Goal: Information Seeking & Learning: Learn about a topic

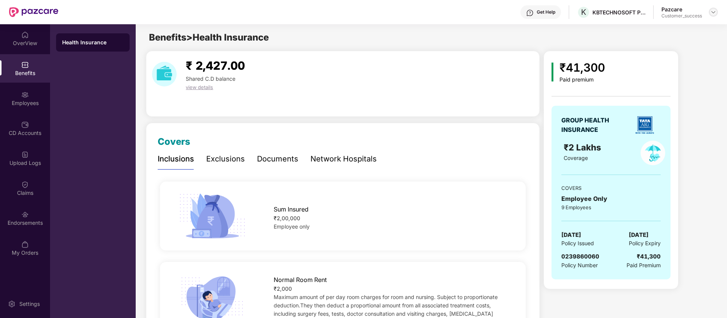
click at [713, 14] on img at bounding box center [714, 12] width 6 height 6
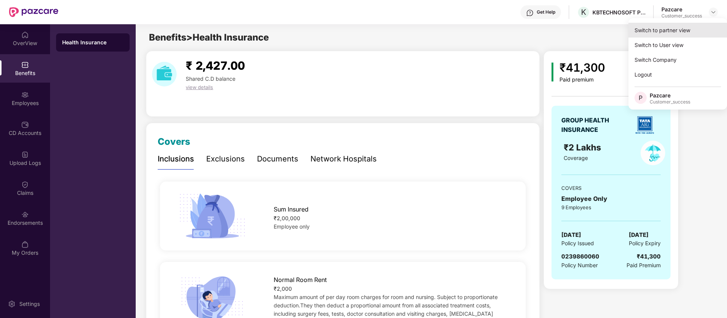
click at [672, 29] on div "Switch to partner view" at bounding box center [678, 30] width 99 height 15
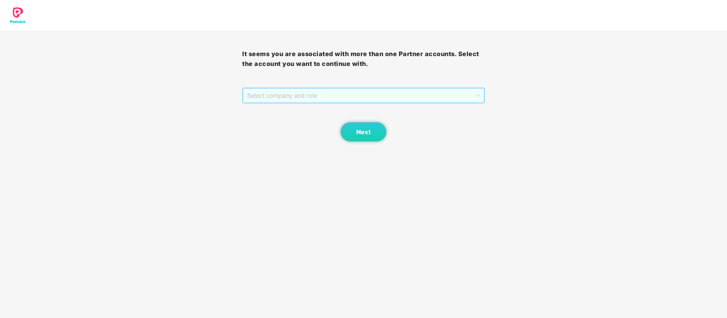
click at [382, 103] on div "Select company and role" at bounding box center [364, 95] width 242 height 15
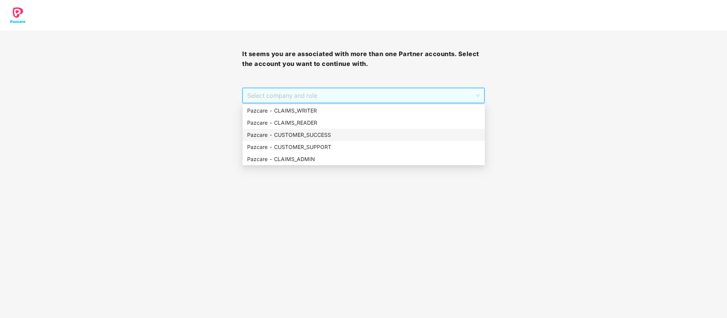
click at [328, 137] on div "Pazcare - CUSTOMER_SUCCESS" at bounding box center [363, 135] width 233 height 8
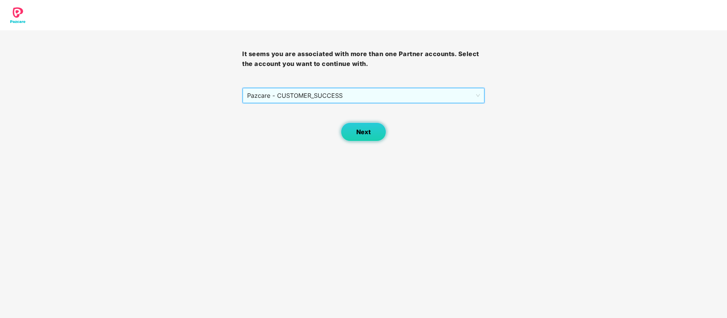
click at [357, 134] on span "Next" at bounding box center [364, 132] width 14 height 7
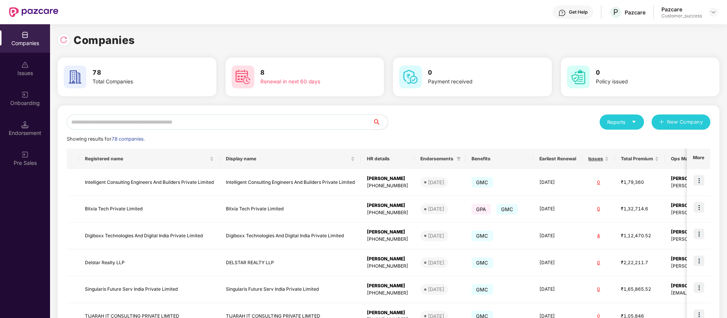
click at [214, 105] on div "Companies 78 Total Companies 8 Renewal in next 60 days 0 Payment received 0 Pol…" at bounding box center [389, 256] width 662 height 448
click at [212, 116] on input "text" at bounding box center [220, 122] width 306 height 15
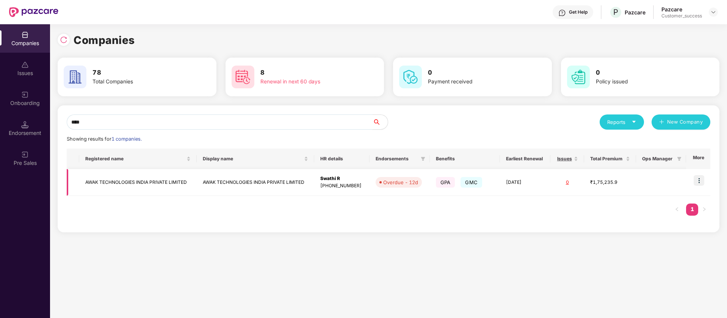
type input "****"
click at [700, 180] on img at bounding box center [699, 180] width 11 height 11
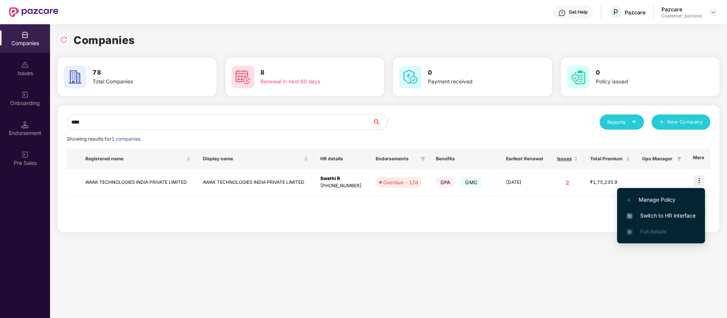
click at [664, 217] on span "Switch to HR interface" at bounding box center [661, 216] width 69 height 8
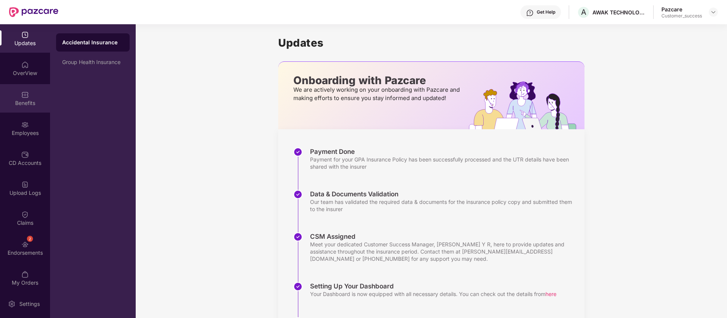
click at [28, 108] on div "Benefits" at bounding box center [25, 98] width 50 height 28
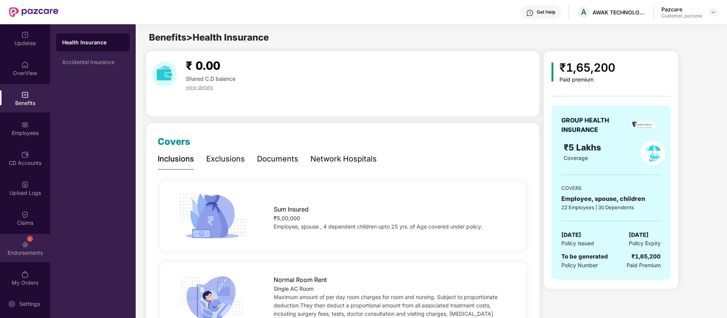
click at [24, 251] on div "Endorsements" at bounding box center [25, 253] width 50 height 8
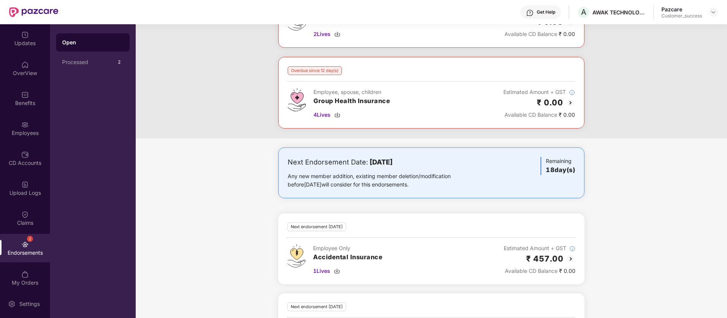
scroll to position [145, 0]
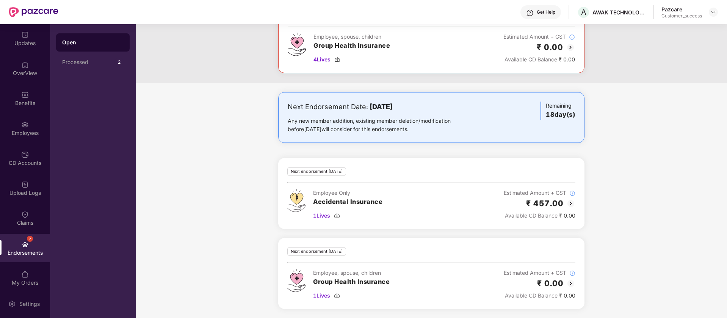
click at [572, 285] on img at bounding box center [571, 283] width 9 height 9
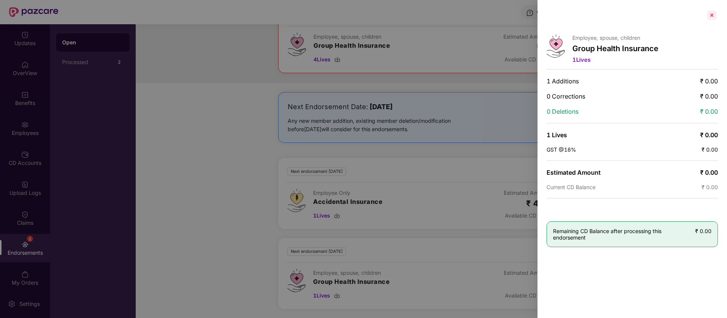
click at [710, 14] on div at bounding box center [712, 15] width 12 height 12
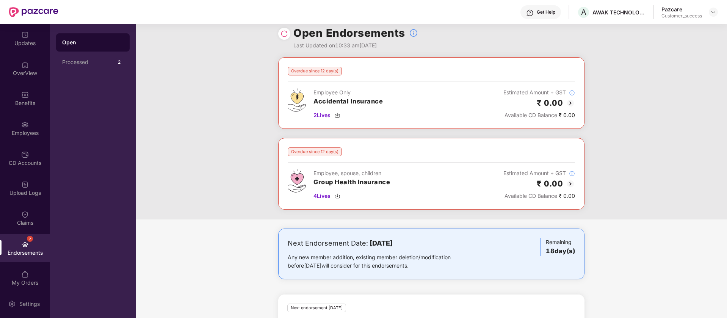
scroll to position [0, 0]
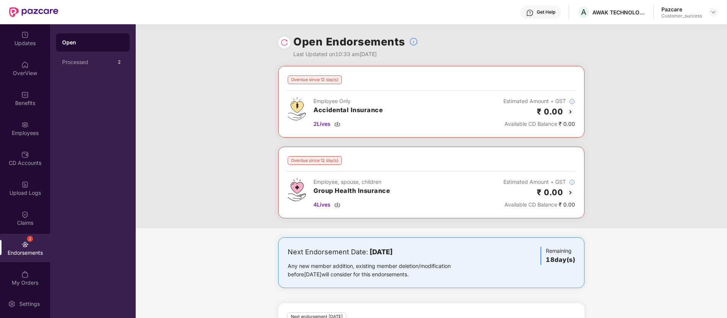
click at [573, 112] on img at bounding box center [570, 111] width 9 height 9
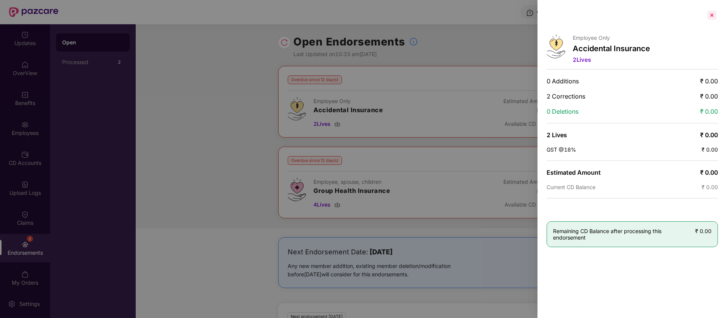
click at [713, 16] on div at bounding box center [712, 15] width 12 height 12
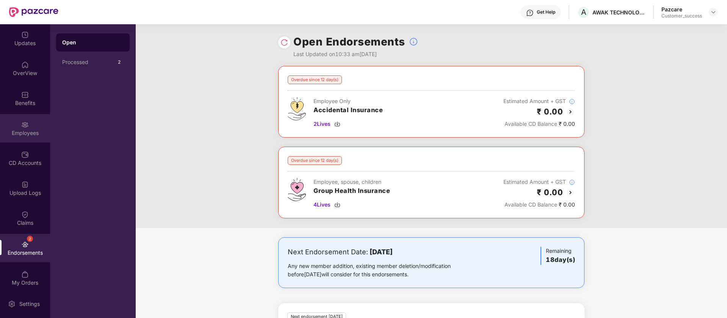
click at [28, 132] on div "Employees" at bounding box center [25, 133] width 50 height 8
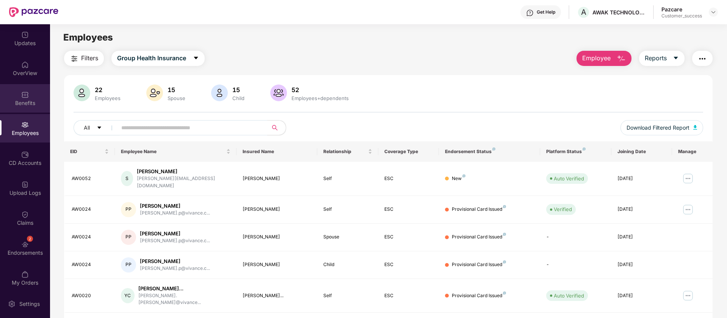
click at [30, 103] on div "Benefits" at bounding box center [25, 103] width 50 height 8
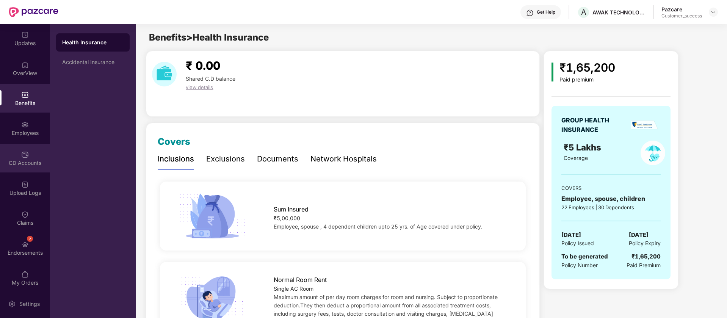
click at [31, 162] on div "CD Accounts" at bounding box center [25, 163] width 50 height 8
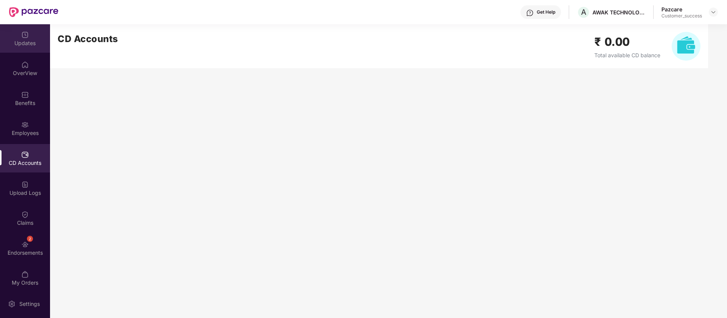
click at [24, 36] on img at bounding box center [25, 35] width 8 height 8
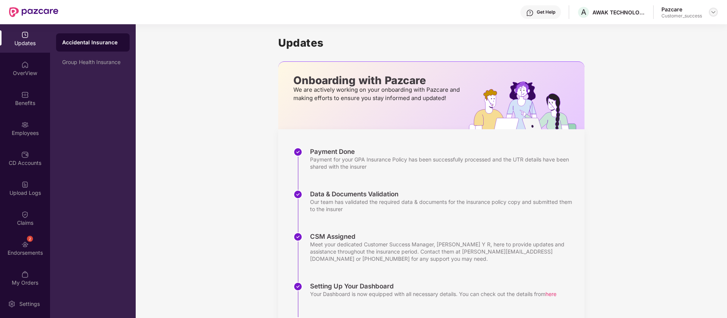
click at [716, 13] on img at bounding box center [714, 12] width 6 height 6
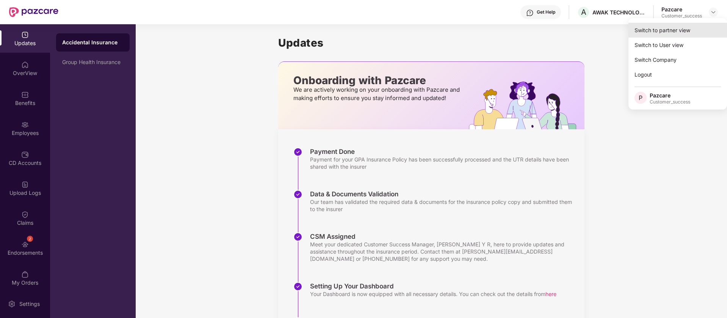
click at [691, 30] on div "Switch to partner view" at bounding box center [678, 30] width 99 height 15
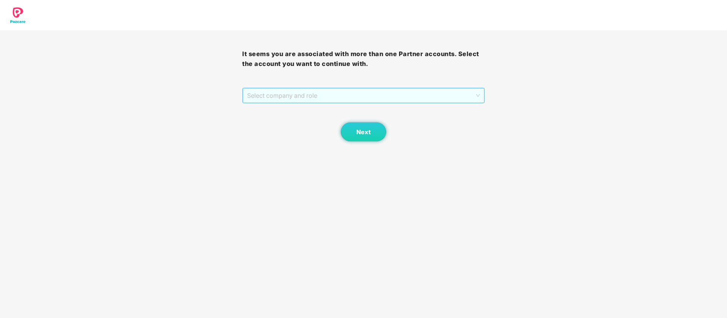
click at [329, 90] on div "Select company and role" at bounding box center [364, 95] width 242 height 15
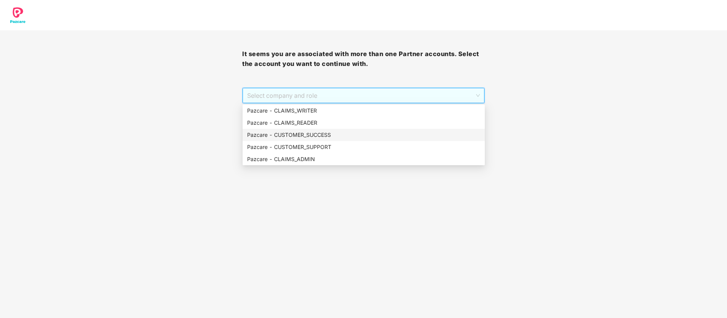
click at [309, 132] on div "Pazcare - CUSTOMER_SUCCESS" at bounding box center [363, 135] width 233 height 8
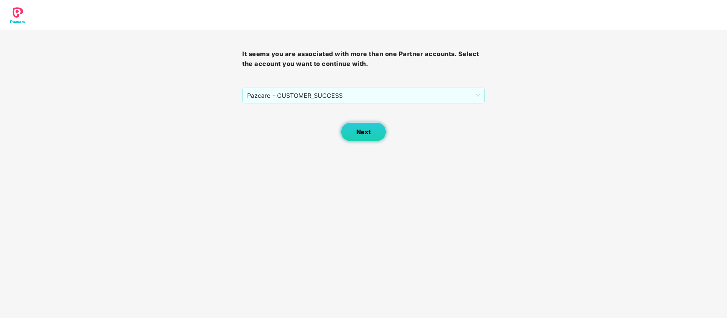
click at [369, 138] on button "Next" at bounding box center [364, 132] width 46 height 19
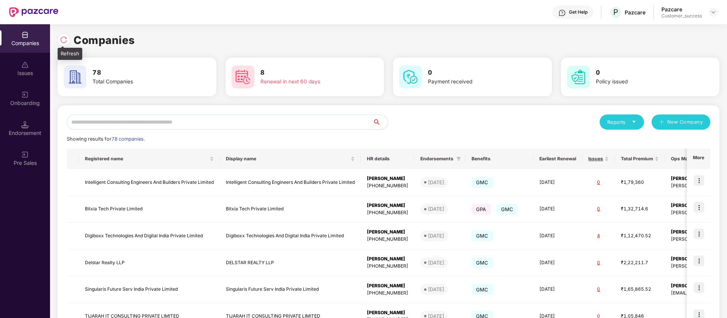
click at [64, 35] on div at bounding box center [64, 40] width 12 height 12
click at [29, 108] on div "Onboarding" at bounding box center [25, 98] width 50 height 28
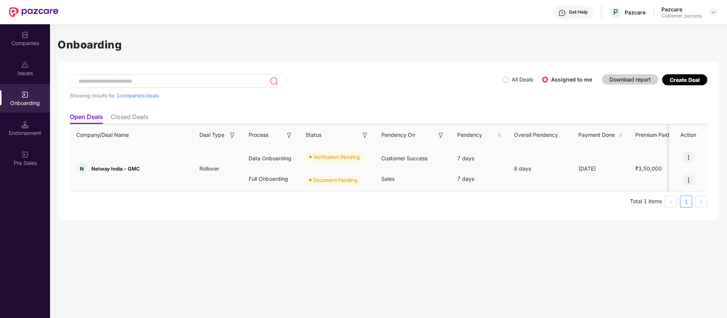
click at [691, 158] on img at bounding box center [688, 157] width 11 height 11
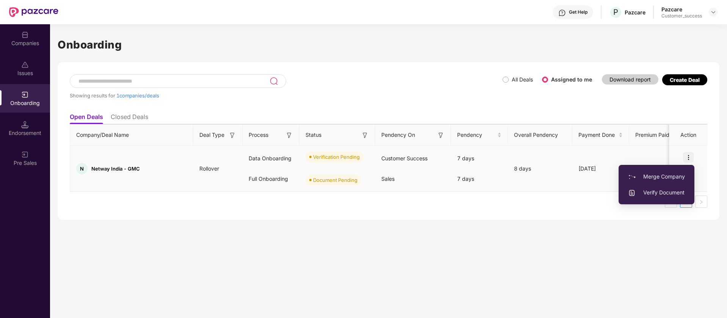
click at [681, 195] on span "Verify Document" at bounding box center [656, 193] width 57 height 8
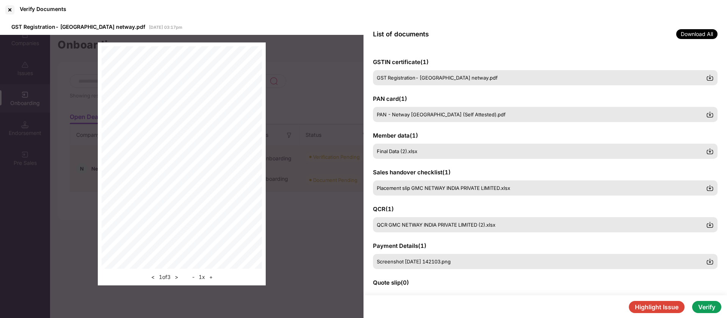
click at [665, 309] on button "Highlight Issue" at bounding box center [657, 307] width 56 height 12
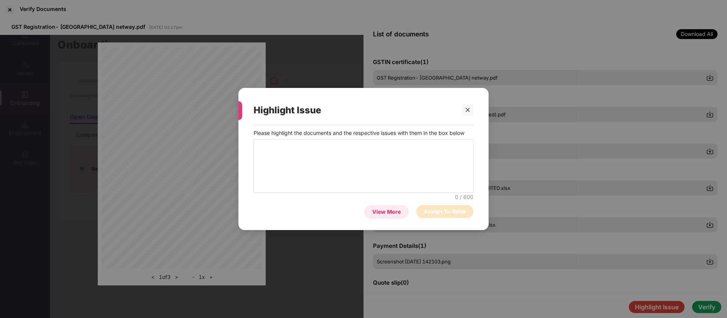
click at [390, 208] on div "View More" at bounding box center [386, 212] width 28 height 8
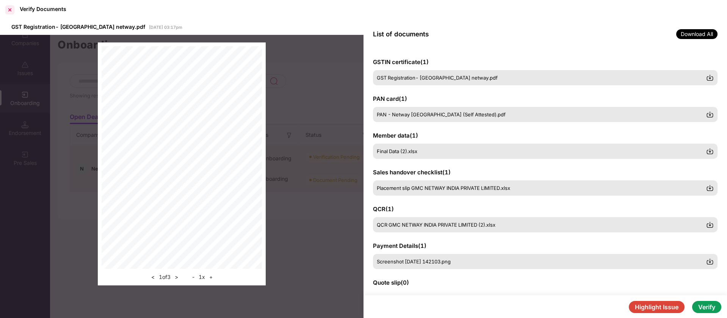
click at [9, 11] on div at bounding box center [10, 10] width 12 height 12
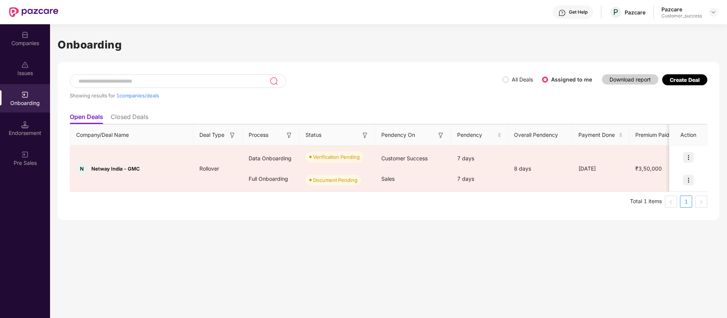
click at [568, 17] on div "Get Help" at bounding box center [573, 12] width 41 height 14
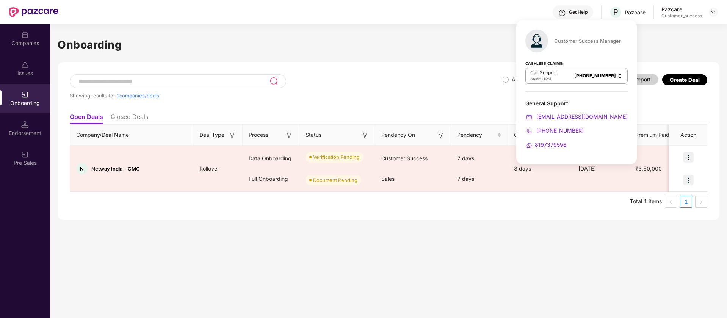
click at [39, 105] on div "Onboarding" at bounding box center [25, 103] width 50 height 8
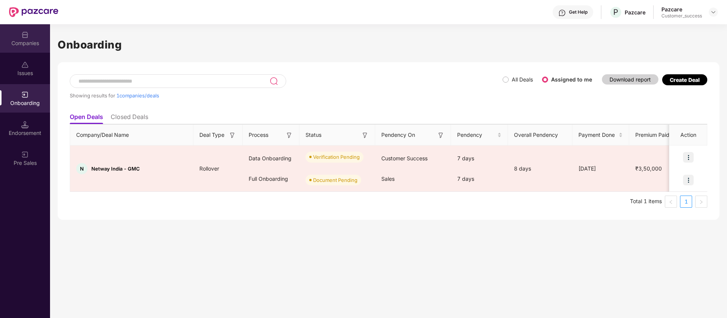
click at [42, 46] on div "Companies" at bounding box center [25, 43] width 50 height 8
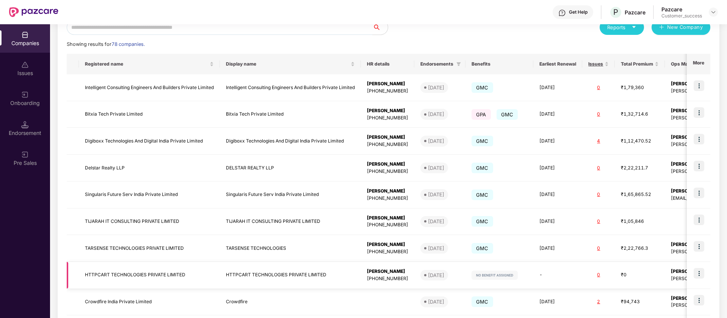
scroll to position [162, 0]
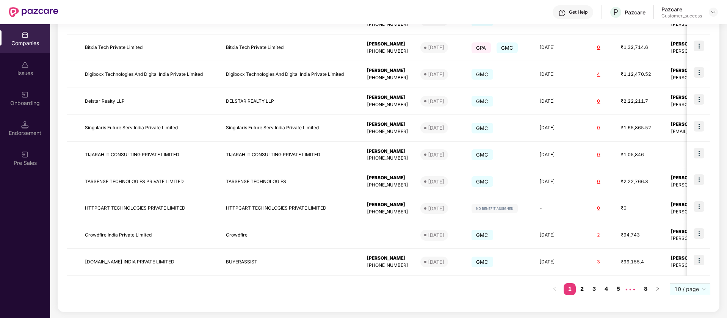
click at [586, 287] on link "2" at bounding box center [582, 288] width 12 height 11
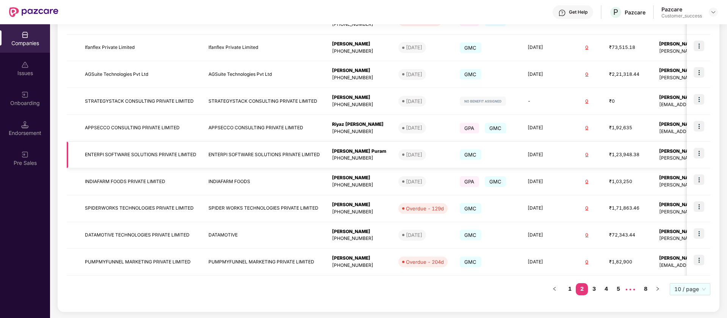
scroll to position [0, 0]
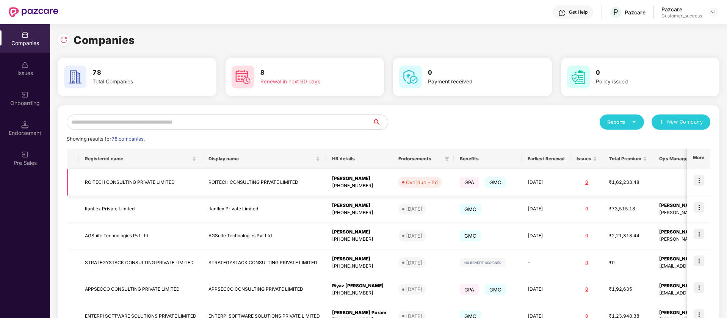
click at [702, 181] on img at bounding box center [699, 180] width 11 height 11
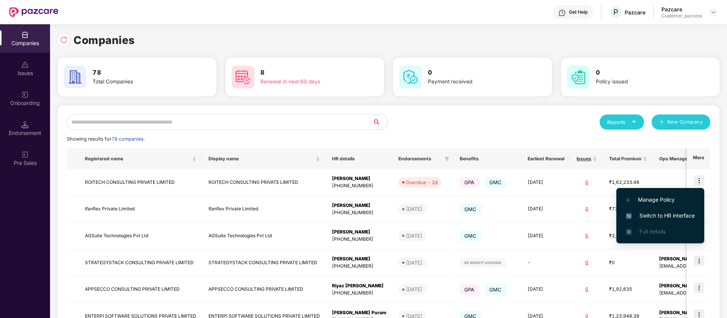
click at [679, 212] on span "Switch to HR interface" at bounding box center [660, 216] width 69 height 8
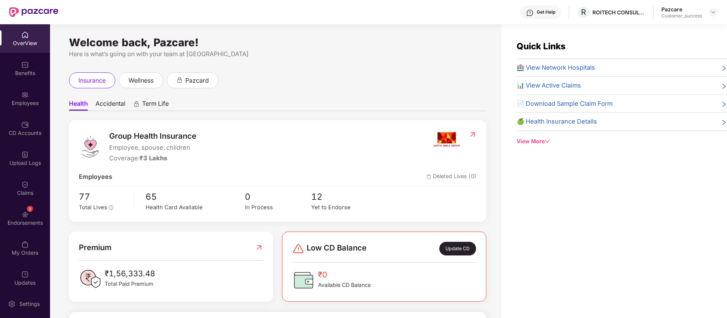
click at [22, 101] on div "Employees" at bounding box center [25, 103] width 50 height 8
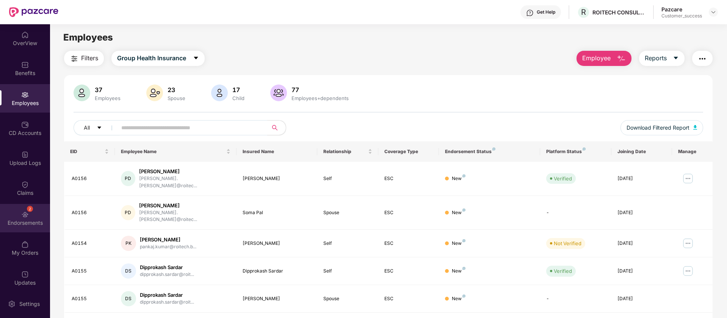
click at [32, 226] on div "Endorsements" at bounding box center [25, 223] width 50 height 8
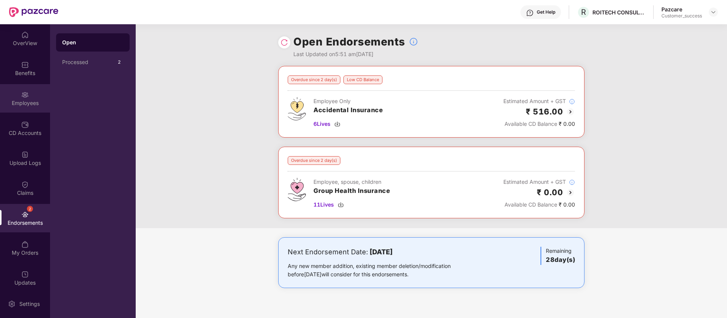
click at [20, 103] on div "Employees" at bounding box center [25, 103] width 50 height 8
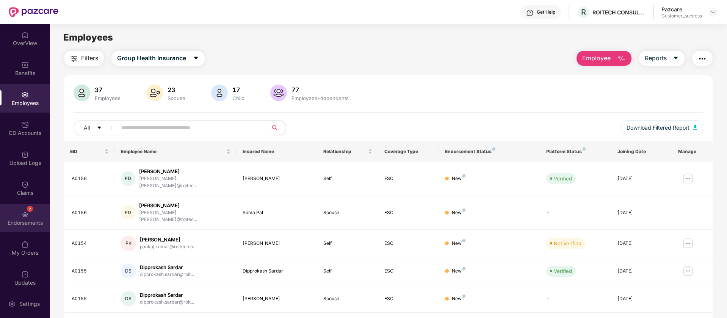
click at [19, 218] on div "2 Endorsements" at bounding box center [25, 218] width 50 height 28
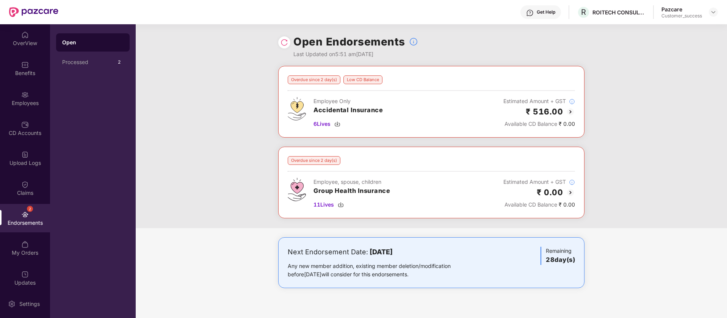
click at [571, 192] on img at bounding box center [570, 192] width 9 height 9
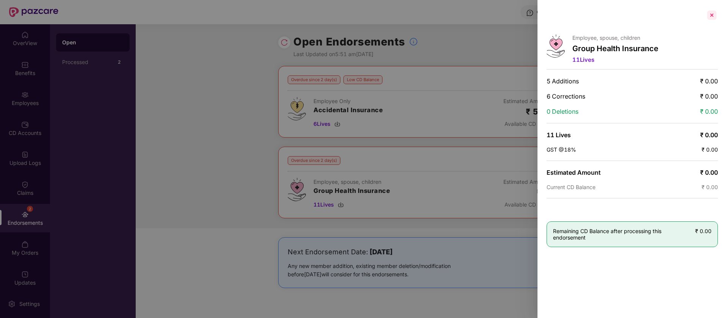
click at [710, 18] on div at bounding box center [712, 15] width 12 height 12
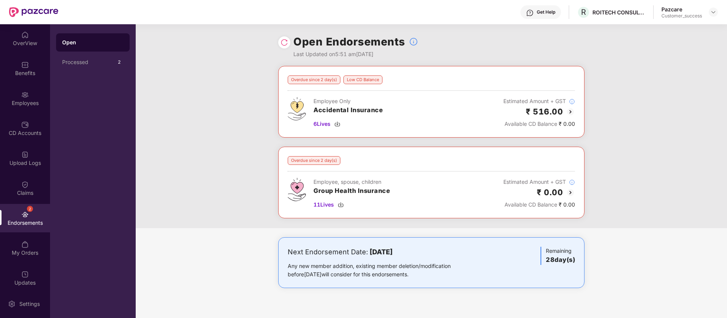
click at [572, 115] on img at bounding box center [570, 111] width 9 height 9
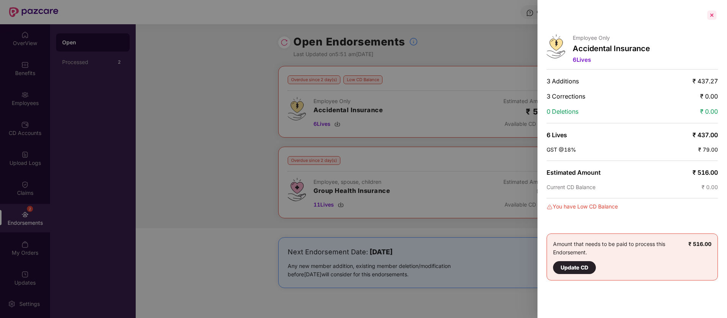
click at [712, 17] on div at bounding box center [712, 15] width 12 height 12
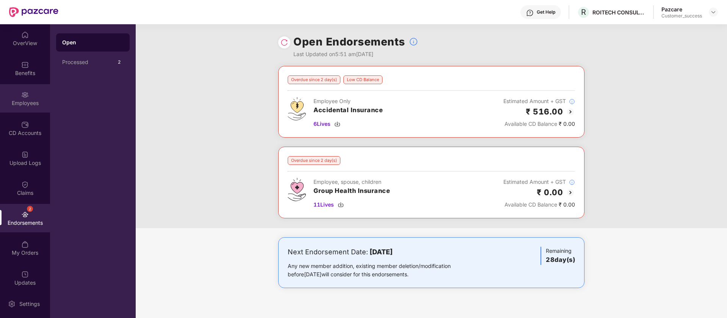
click at [11, 102] on div "Employees" at bounding box center [25, 103] width 50 height 8
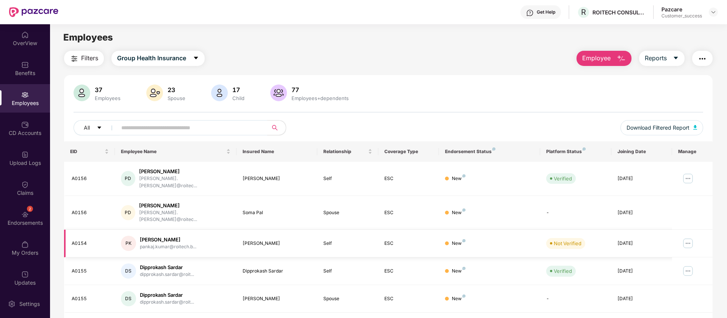
scroll to position [95, 0]
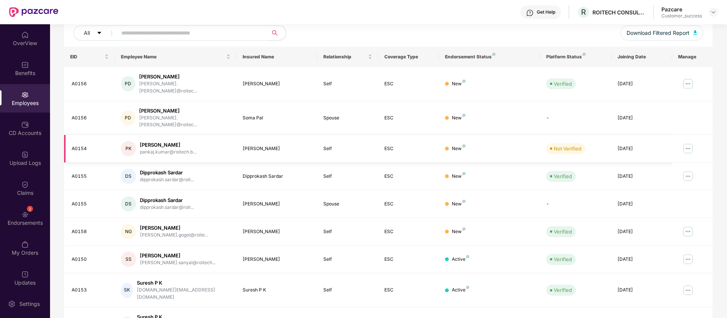
click at [690, 143] on img at bounding box center [688, 149] width 12 height 12
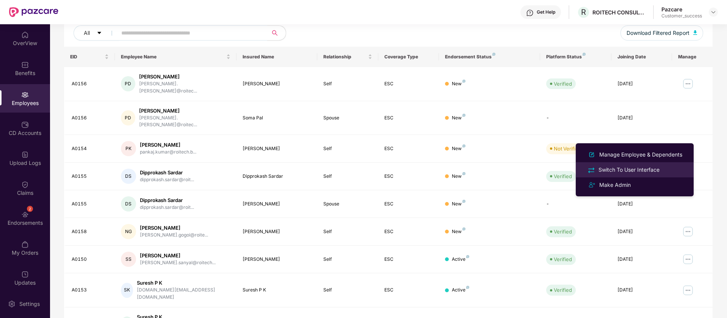
click at [626, 171] on div "Switch To User Interface" at bounding box center [629, 170] width 64 height 8
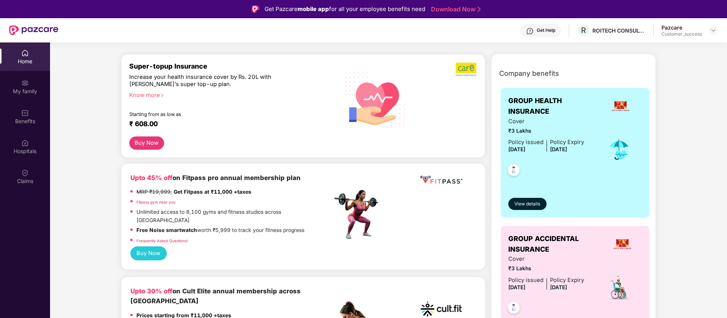
scroll to position [0, 0]
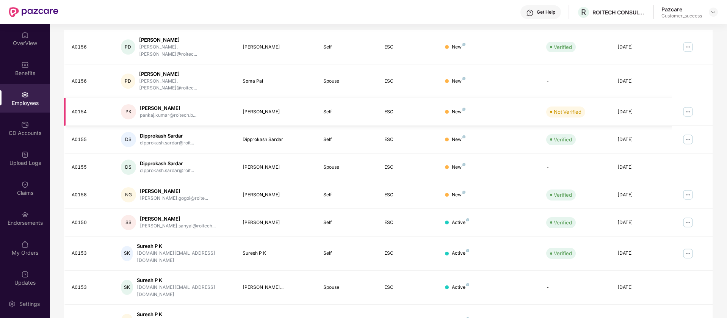
scroll to position [148, 0]
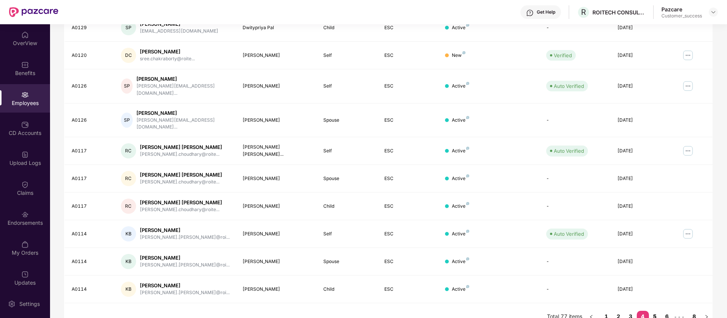
click at [656, 311] on link "5" at bounding box center [655, 316] width 12 height 11
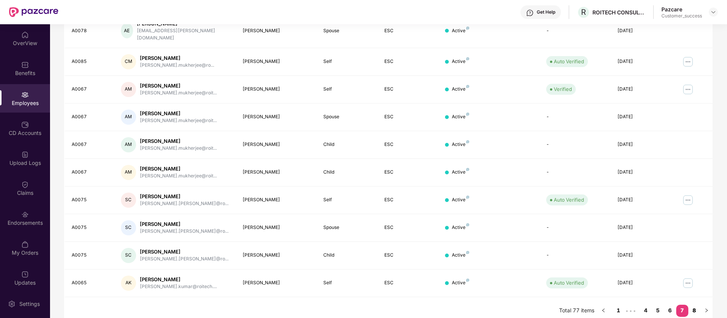
click at [697, 305] on link "8" at bounding box center [695, 310] width 12 height 11
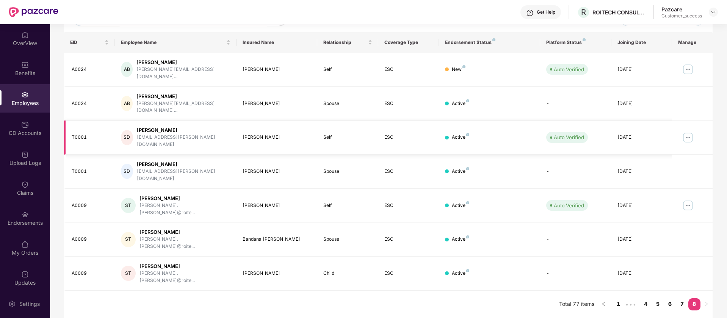
scroll to position [65, 0]
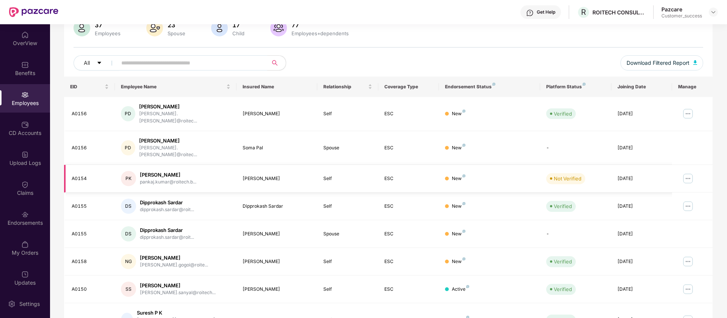
click at [687, 173] on img at bounding box center [688, 179] width 12 height 12
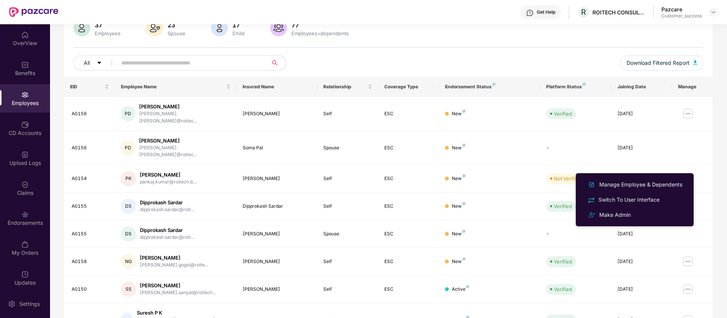
click at [423, 31] on div "37 Employees 23 Spouse 17 Child [DEMOGRAPHIC_DATA] Employees+dependents" at bounding box center [389, 29] width 630 height 18
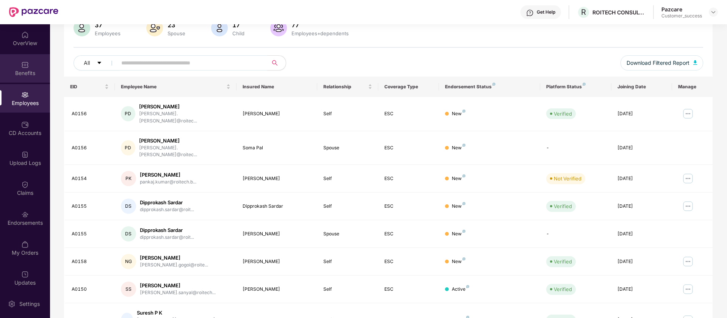
click at [25, 63] on img at bounding box center [25, 65] width 8 height 8
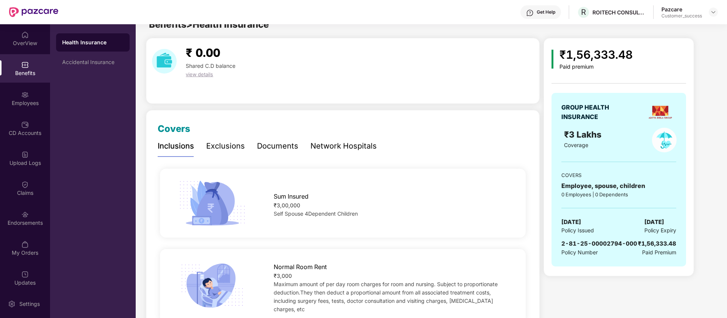
scroll to position [0, 0]
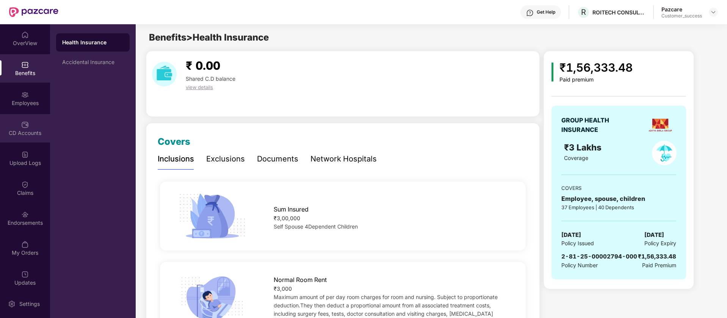
click at [26, 134] on div "CD Accounts" at bounding box center [25, 133] width 50 height 8
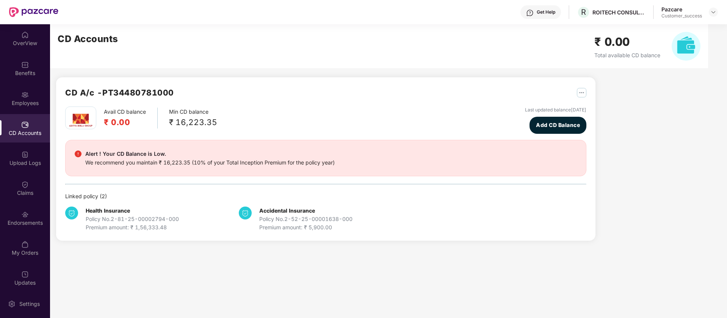
click at [230, 11] on div "Get Help R ROITECH CONSULTING PRIVATE LIMITED Pazcare Customer_success" at bounding box center [388, 12] width 660 height 24
click at [715, 11] on img at bounding box center [714, 12] width 6 height 6
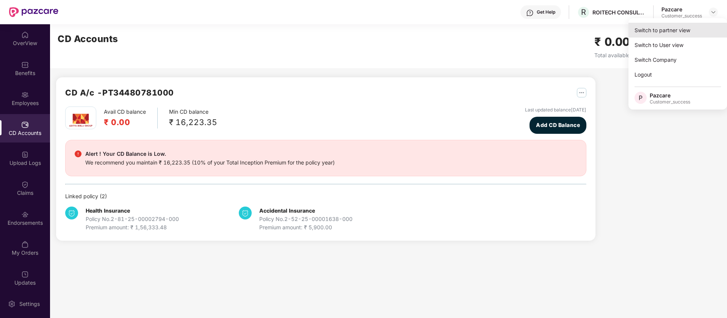
click at [698, 36] on div "Switch to partner view" at bounding box center [678, 30] width 99 height 15
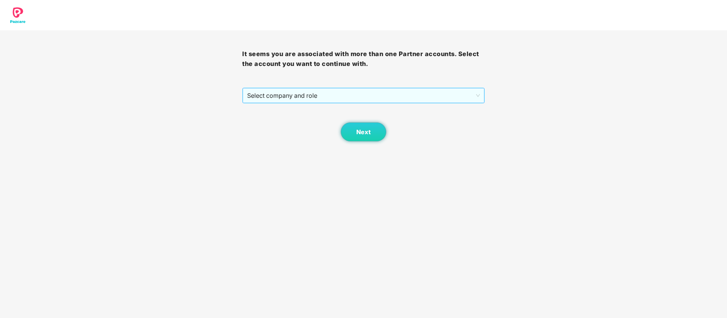
click at [290, 97] on span "Select company and role" at bounding box center [363, 95] width 232 height 14
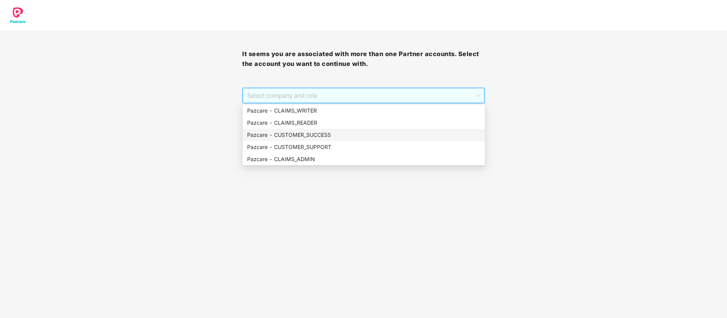
click at [332, 137] on div "Pazcare - CUSTOMER_SUCCESS" at bounding box center [363, 135] width 233 height 8
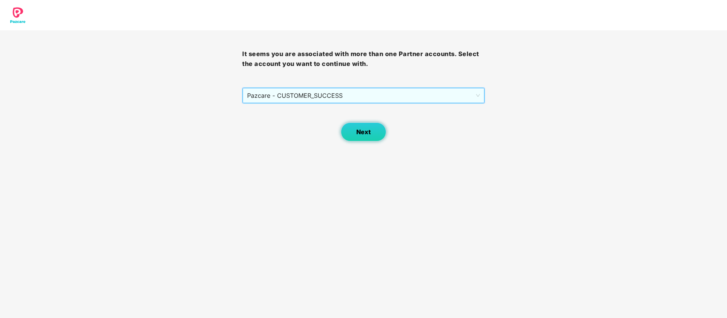
click at [366, 139] on button "Next" at bounding box center [364, 132] width 46 height 19
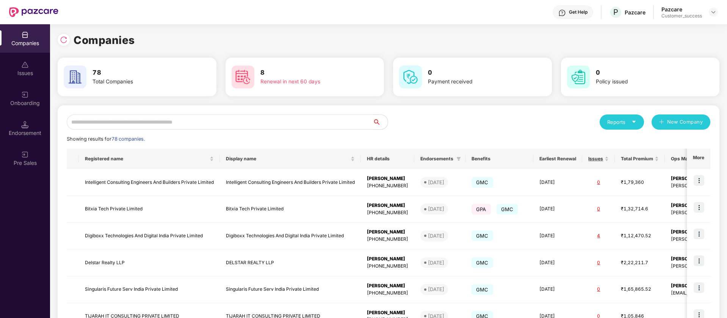
click at [229, 118] on input "text" at bounding box center [220, 122] width 306 height 15
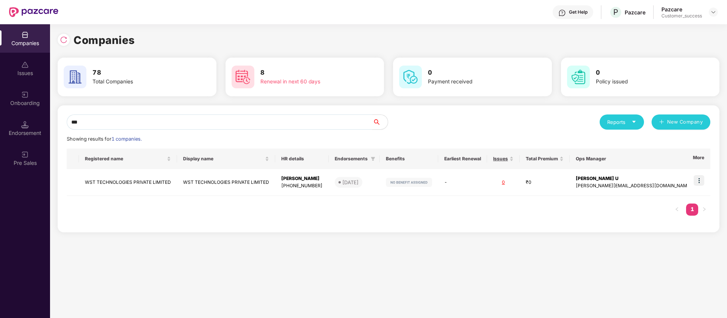
click at [353, 245] on div "Companies 78 Total Companies 8 Renewal in next 60 days 0 Payment received 0 Pol…" at bounding box center [388, 171] width 677 height 294
click at [182, 124] on input "***" at bounding box center [220, 122] width 306 height 15
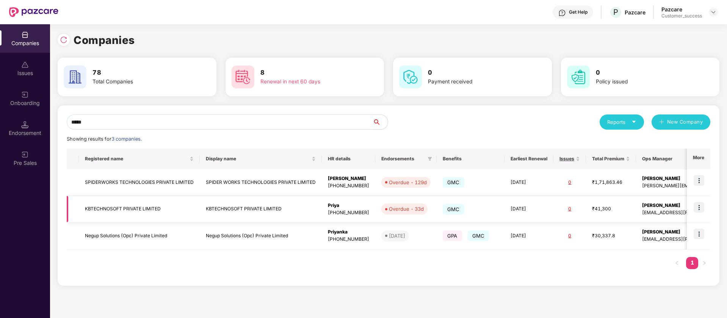
type input "*****"
click at [698, 208] on img at bounding box center [699, 207] width 11 height 11
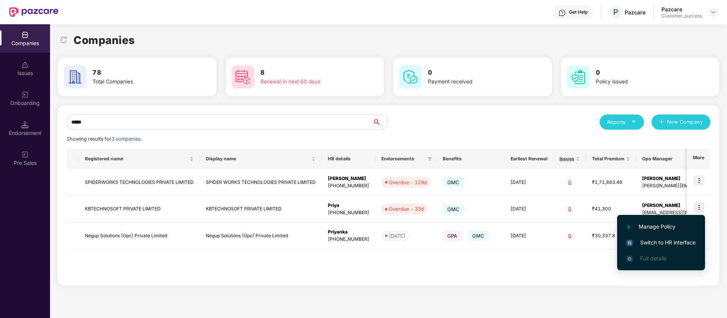
click at [649, 240] on span "Switch to HR interface" at bounding box center [661, 243] width 69 height 8
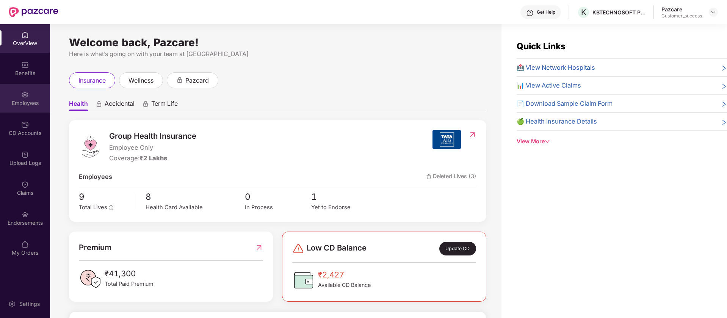
click at [25, 100] on div "Employees" at bounding box center [25, 103] width 50 height 8
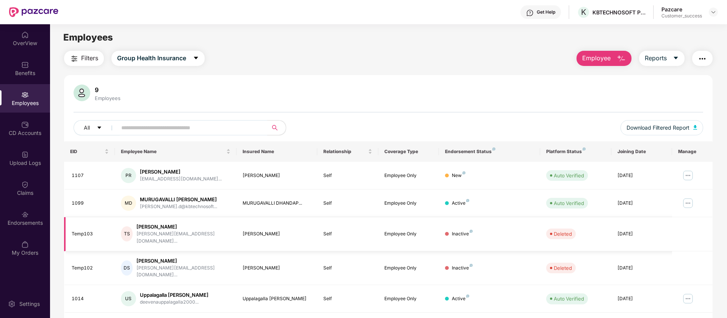
scroll to position [148, 0]
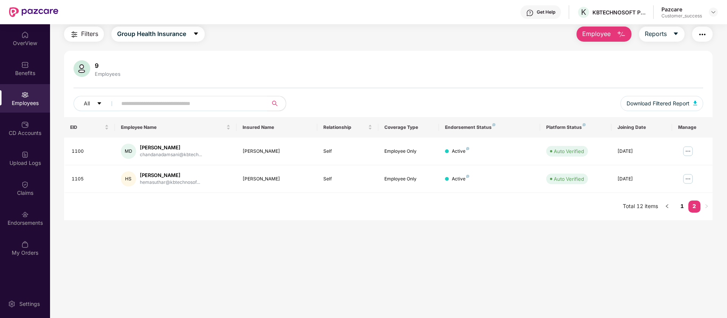
scroll to position [24, 0]
click at [681, 206] on link "1" at bounding box center [683, 206] width 12 height 11
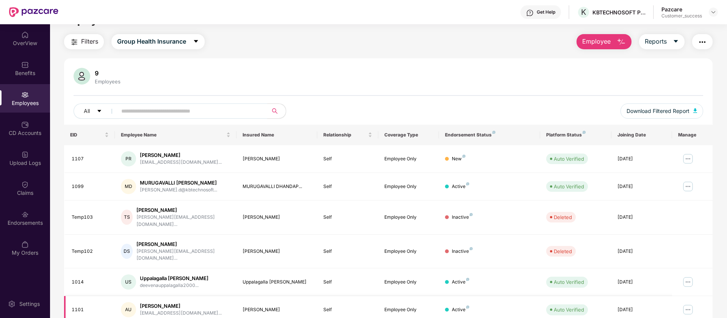
scroll to position [0, 0]
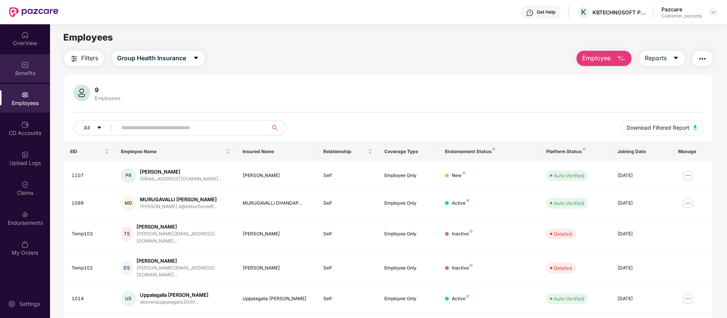
click at [19, 77] on div "Benefits" at bounding box center [25, 68] width 50 height 28
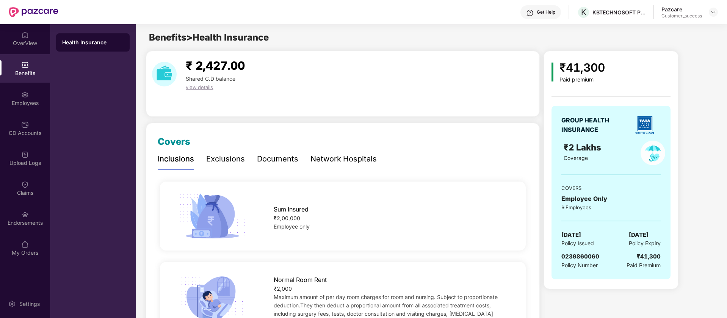
click at [199, 88] on span "view details" at bounding box center [199, 87] width 27 height 6
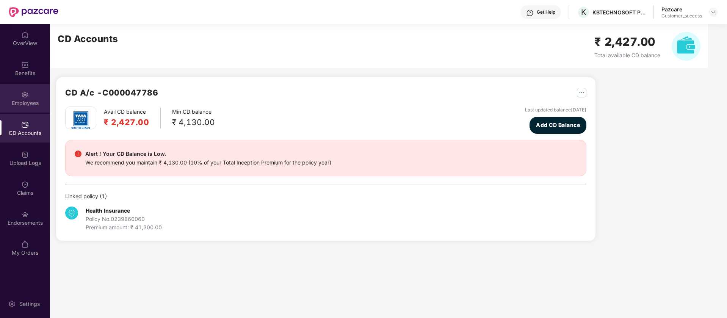
click at [22, 91] on img at bounding box center [25, 95] width 8 height 8
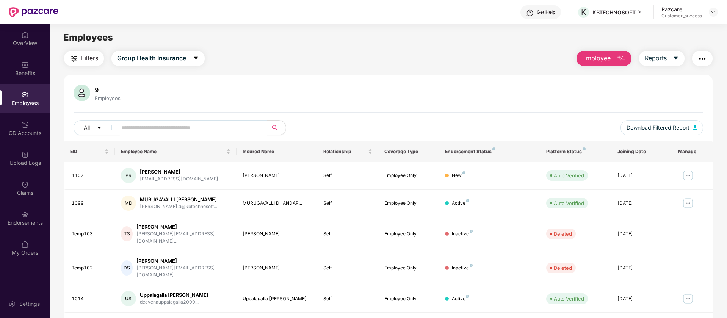
click at [702, 56] on img "button" at bounding box center [702, 58] width 9 height 9
click at [712, 14] on img at bounding box center [714, 12] width 6 height 6
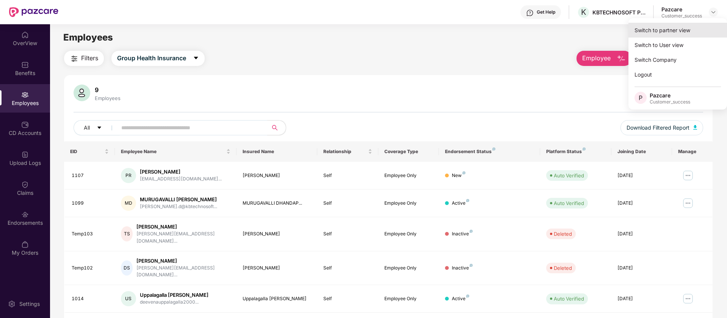
click at [683, 35] on div "Switch to partner view" at bounding box center [678, 30] width 99 height 15
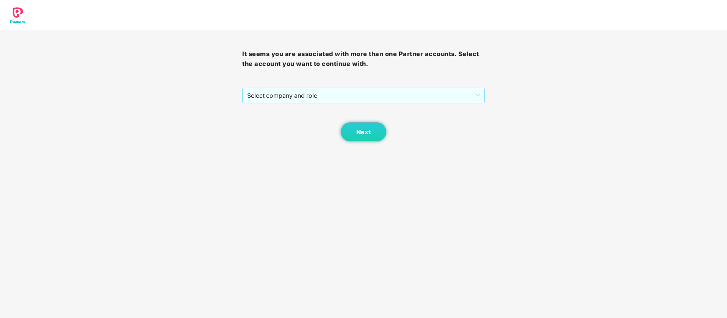
click at [343, 99] on span "Select company and role" at bounding box center [363, 95] width 232 height 14
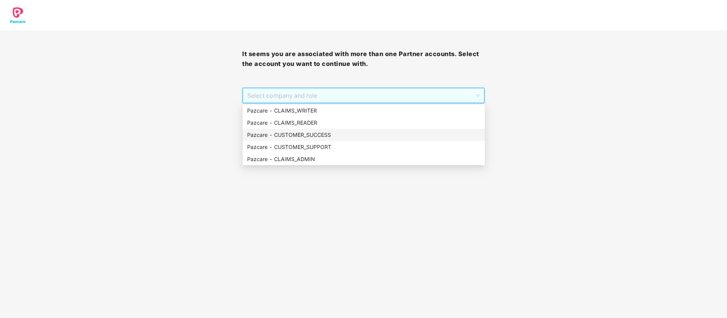
click at [338, 131] on div "Pazcare - CUSTOMER_SUCCESS" at bounding box center [363, 135] width 233 height 8
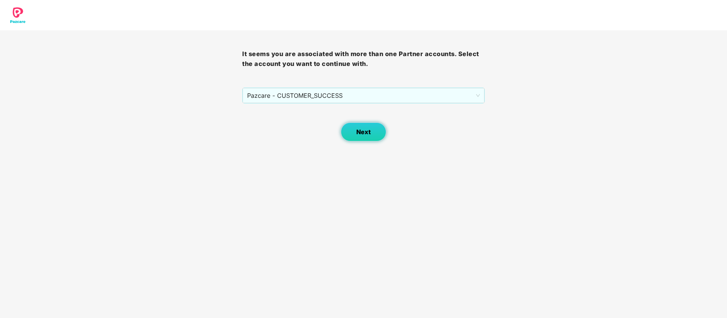
click at [363, 138] on button "Next" at bounding box center [364, 132] width 46 height 19
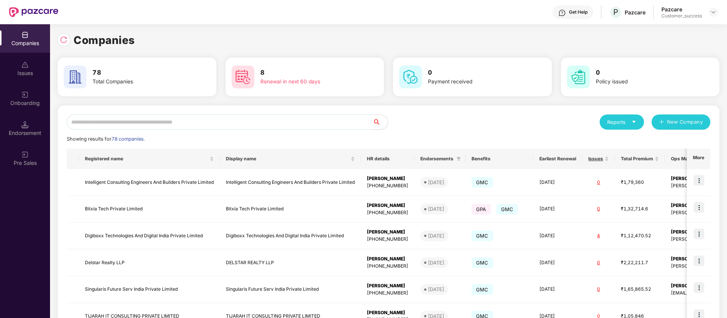
click at [210, 120] on input "text" at bounding box center [220, 122] width 306 height 15
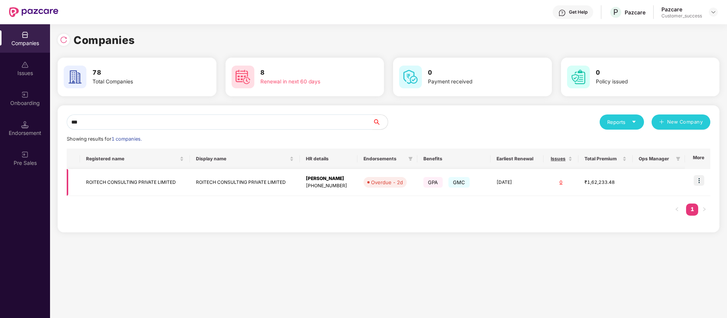
type input "***"
click at [699, 183] on img at bounding box center [699, 180] width 11 height 11
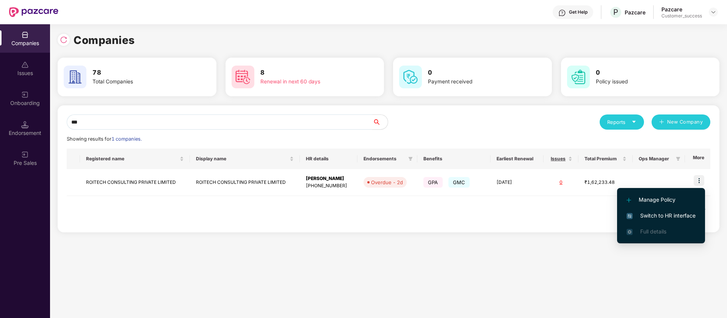
click at [672, 214] on span "Switch to HR interface" at bounding box center [661, 216] width 69 height 8
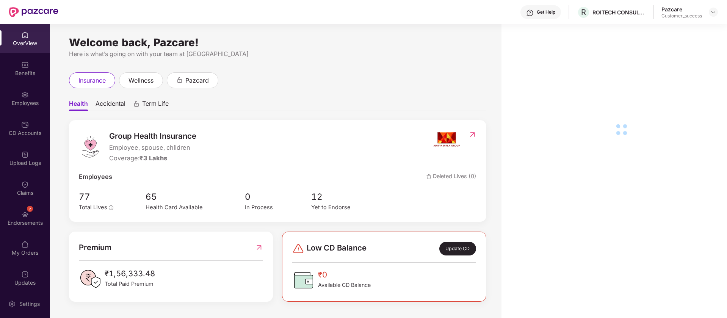
click at [25, 218] on img at bounding box center [25, 215] width 8 height 8
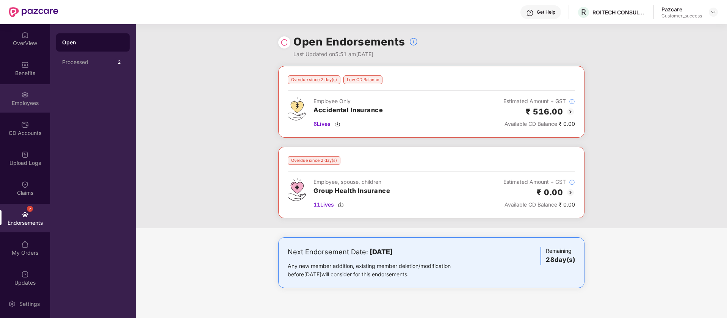
click at [25, 105] on div "Employees" at bounding box center [25, 103] width 50 height 8
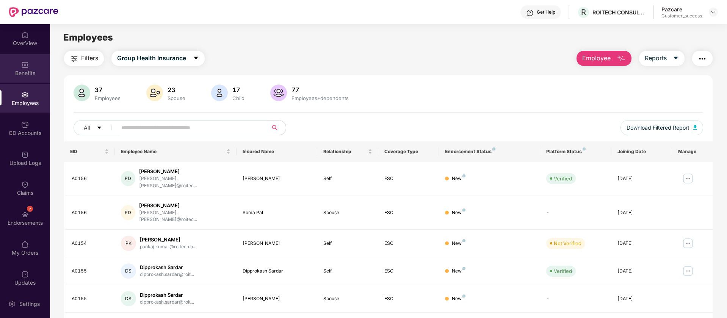
click at [26, 74] on div "Benefits" at bounding box center [25, 73] width 50 height 8
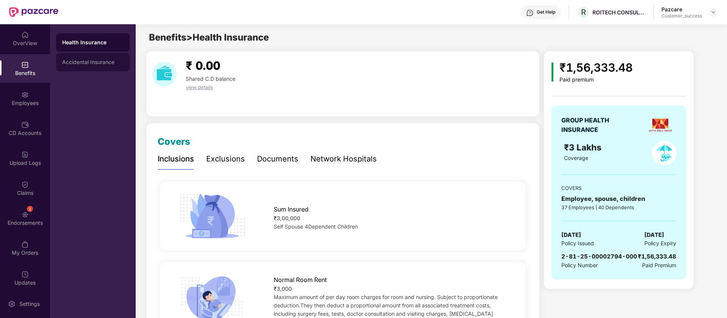
click at [96, 62] on div "Accidental Insurance" at bounding box center [92, 62] width 61 height 6
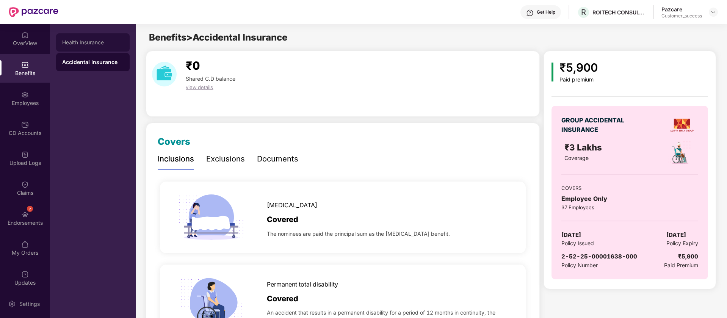
click at [93, 39] on div "Health Insurance" at bounding box center [92, 42] width 61 height 6
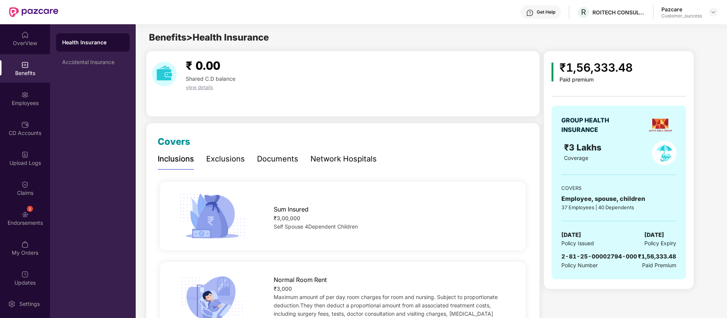
click at [650, 129] on img at bounding box center [660, 125] width 27 height 27
click at [93, 64] on div "Accidental Insurance" at bounding box center [92, 62] width 61 height 6
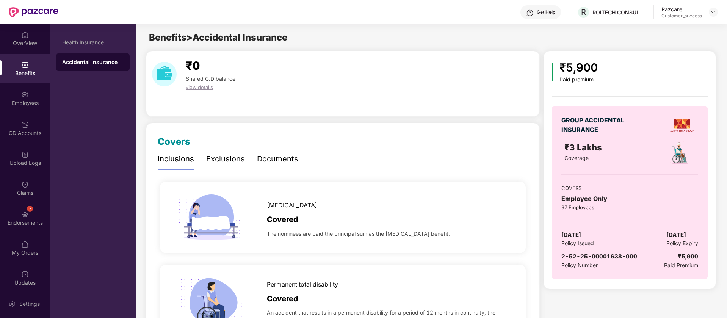
click at [90, 52] on div "Health Insurance Accidental Insurance" at bounding box center [93, 52] width 74 height 38
click at [92, 39] on div "Health Insurance" at bounding box center [92, 42] width 61 height 6
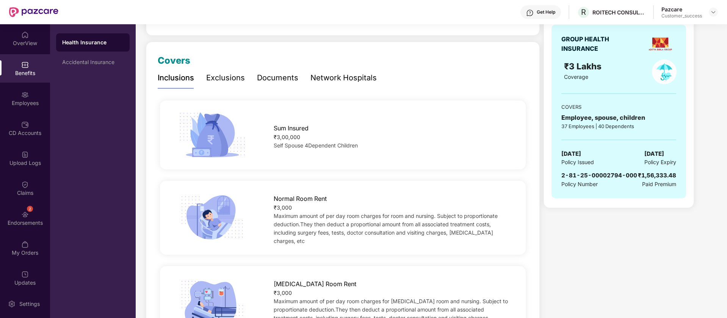
scroll to position [95, 0]
